Goal: Transaction & Acquisition: Obtain resource

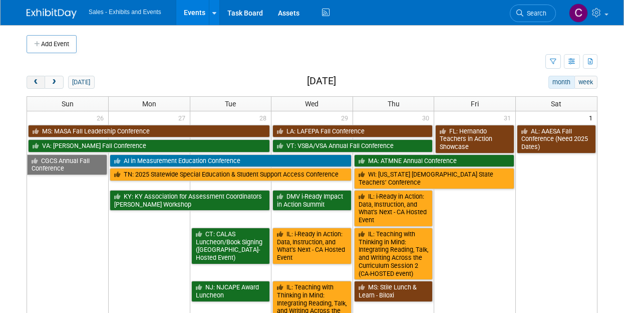
click at [37, 82] on span "prev" at bounding box center [36, 82] width 8 height 7
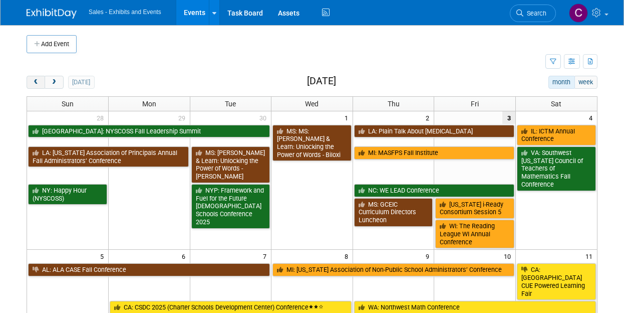
click at [37, 82] on span "prev" at bounding box center [36, 82] width 8 height 7
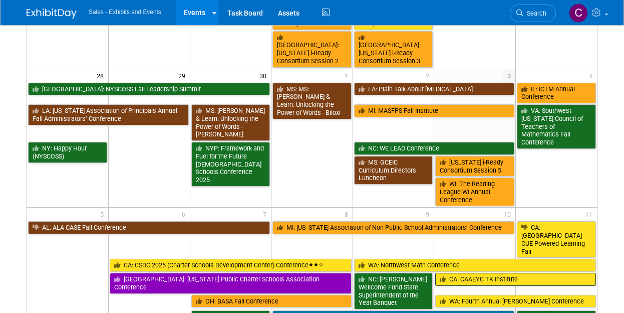
scroll to position [680, 0]
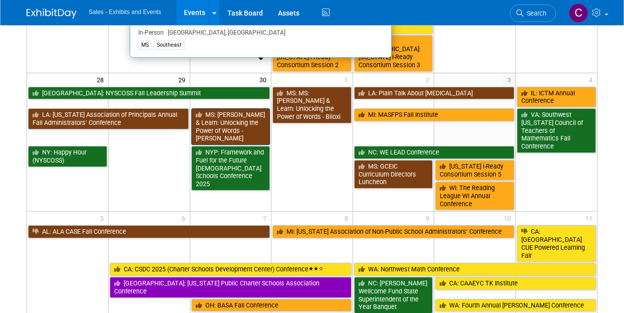
click at [225, 108] on link "MS: [PERSON_NAME] & Learn: Unlocking the Power of Words - [PERSON_NAME]" at bounding box center [230, 126] width 79 height 37
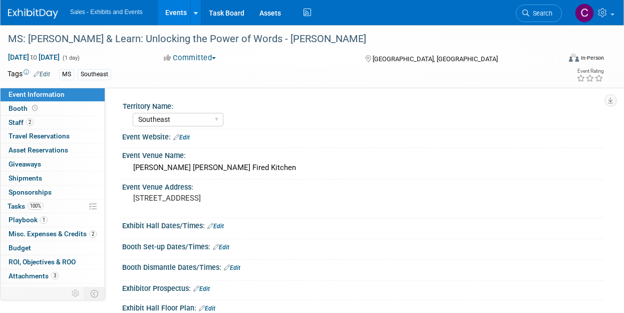
select select "Southeast"
click at [189, 17] on link "Events" at bounding box center [176, 12] width 37 height 25
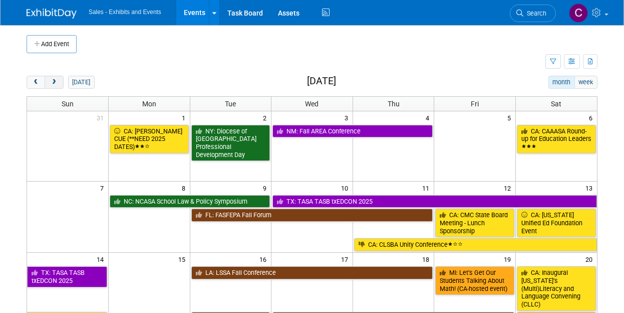
click at [58, 80] on button "next" at bounding box center [54, 82] width 19 height 13
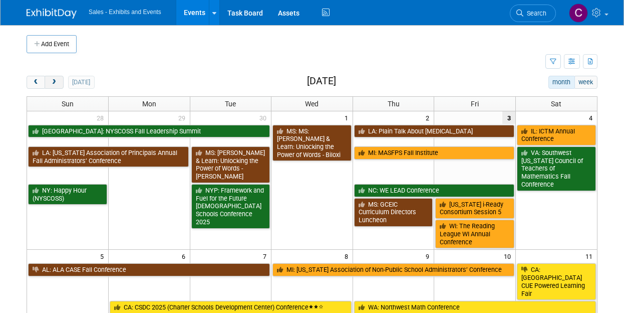
click at [58, 80] on button "next" at bounding box center [54, 82] width 19 height 13
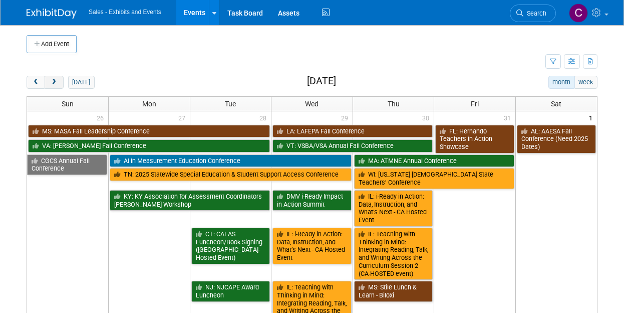
click at [58, 80] on button "next" at bounding box center [54, 82] width 19 height 13
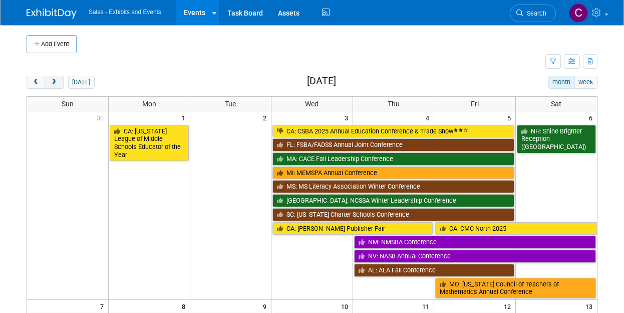
click at [58, 80] on button "next" at bounding box center [54, 82] width 19 height 13
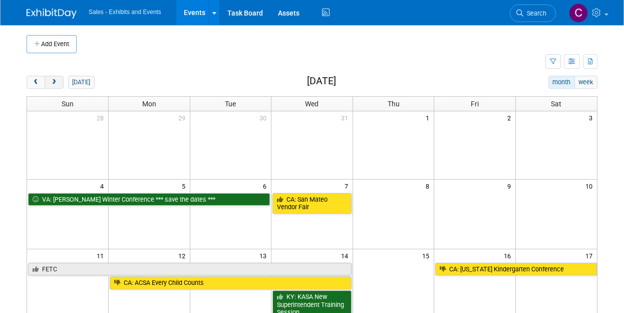
click at [58, 80] on button "next" at bounding box center [54, 82] width 19 height 13
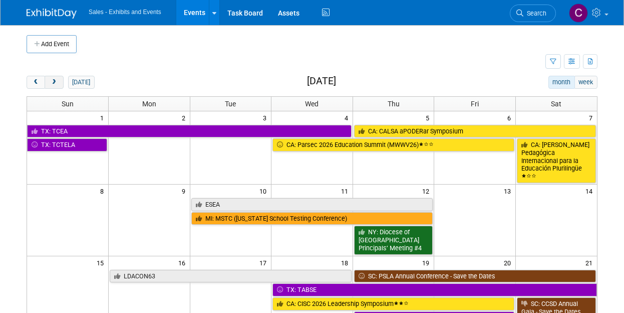
click at [58, 80] on button "next" at bounding box center [54, 82] width 19 height 13
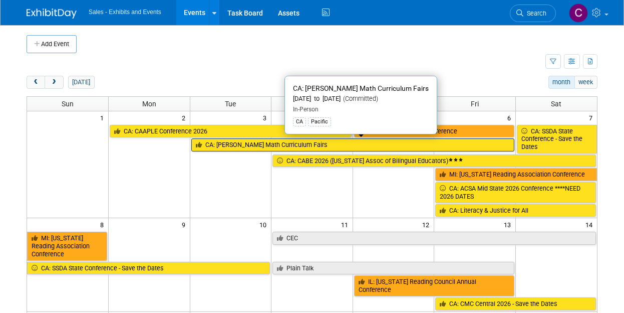
click at [238, 145] on link "CA: [PERSON_NAME] Math Curriculum Fairs" at bounding box center [352, 144] width 323 height 13
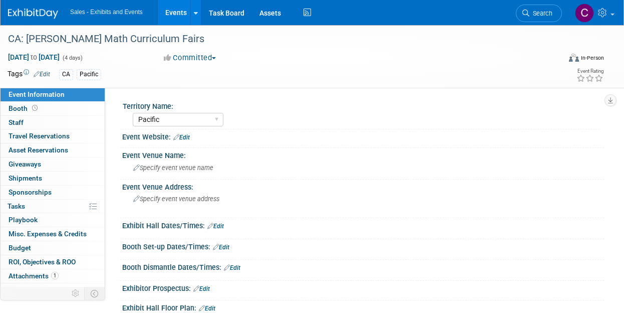
select select "Pacific"
click at [45, 272] on span "Attachments 1" at bounding box center [34, 276] width 50 height 8
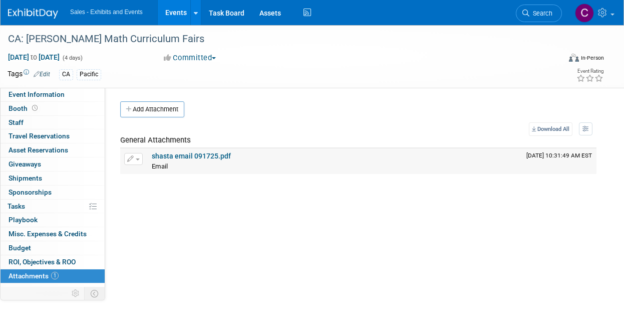
click at [174, 157] on link "shasta email 091725.pdf" at bounding box center [191, 156] width 79 height 8
click at [179, 14] on link "Events" at bounding box center [176, 12] width 37 height 25
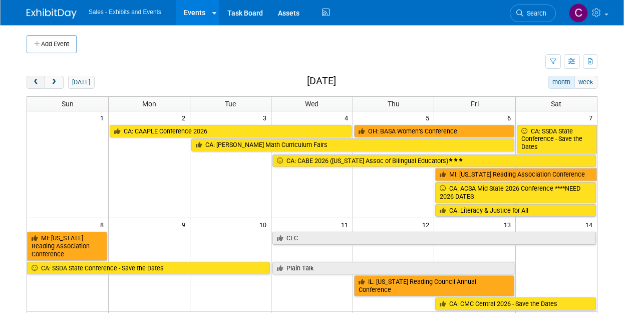
click at [34, 87] on button "prev" at bounding box center [36, 82] width 19 height 13
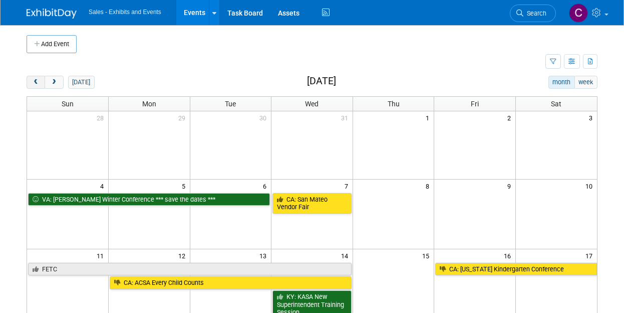
click at [34, 87] on button "prev" at bounding box center [36, 82] width 19 height 13
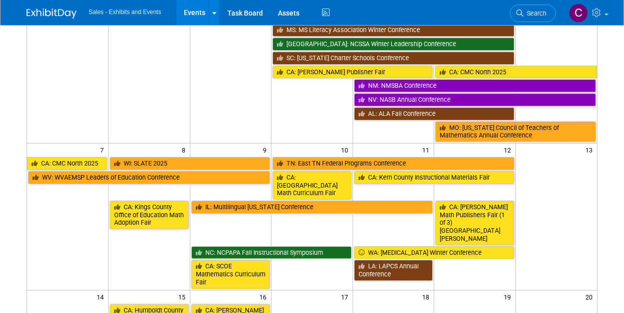
scroll to position [169, 0]
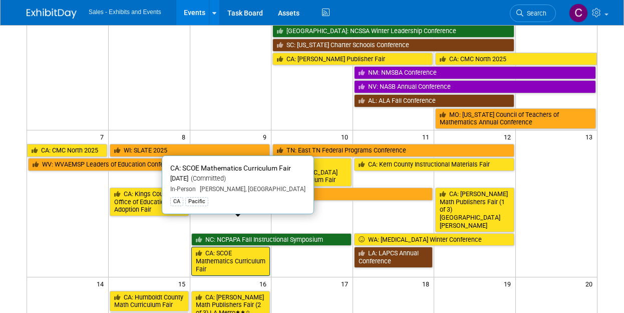
click at [238, 247] on link "CA: SCOE Mathematics Curriculum Fair" at bounding box center [230, 261] width 79 height 29
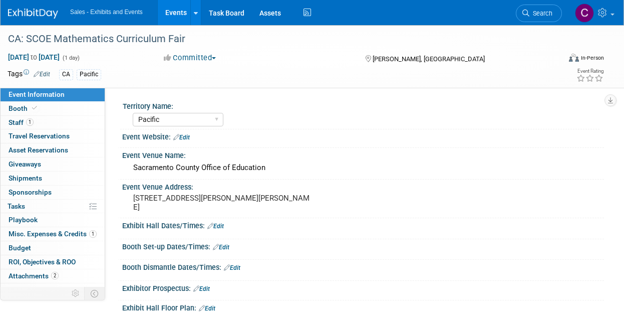
select select "Pacific"
click at [32, 276] on span "Attachments 2" at bounding box center [34, 276] width 50 height 8
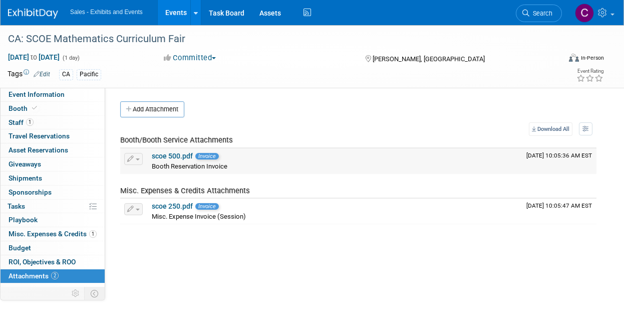
click at [176, 157] on link "scoe 500.pdf" at bounding box center [172, 156] width 41 height 8
click at [175, 206] on link "scoe 250.pdf" at bounding box center [172, 206] width 41 height 8
